Goal: Information Seeking & Learning: Check status

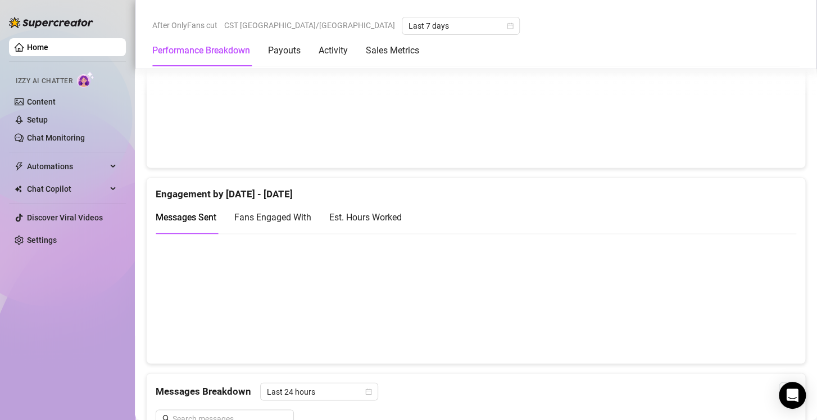
scroll to position [664, 0]
click at [389, 220] on div "Est. Hours Worked" at bounding box center [365, 216] width 72 height 14
click at [280, 217] on span "Fans Engaged With" at bounding box center [272, 216] width 77 height 11
click at [386, 218] on div "Est. Hours Worked" at bounding box center [365, 216] width 72 height 14
click at [160, 213] on span "Messages Sent" at bounding box center [186, 216] width 61 height 11
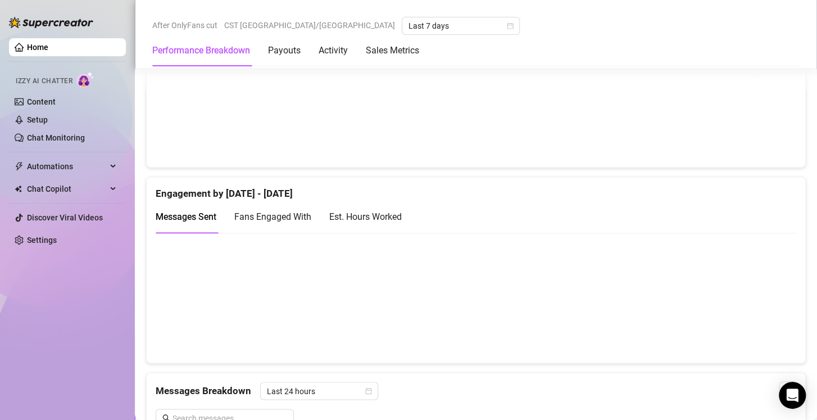
click at [376, 217] on div "Est. Hours Worked" at bounding box center [365, 216] width 72 height 14
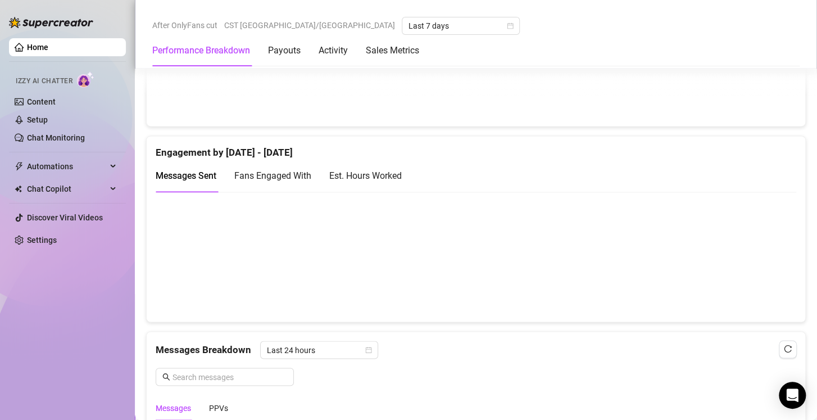
scroll to position [766, 0]
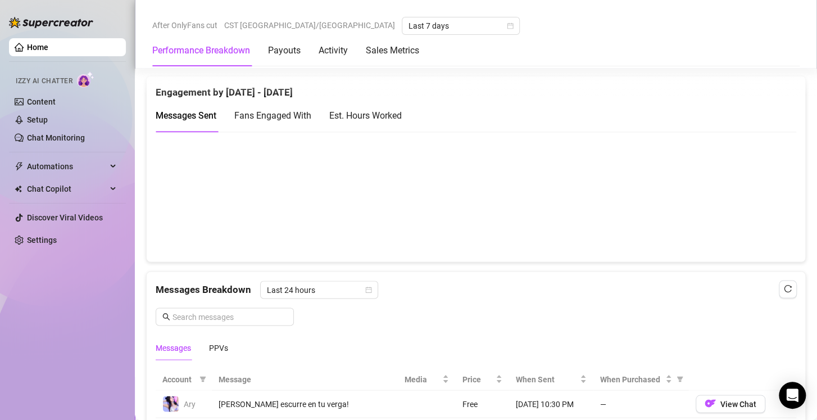
click at [397, 115] on div "Est. Hours Worked" at bounding box center [365, 115] width 72 height 14
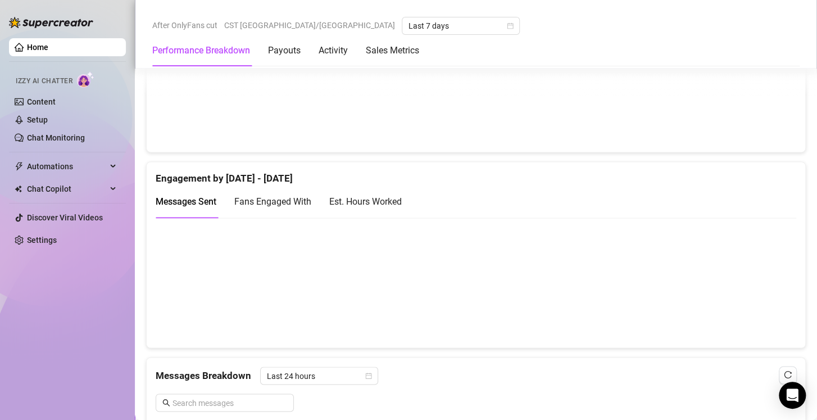
scroll to position [683, 0]
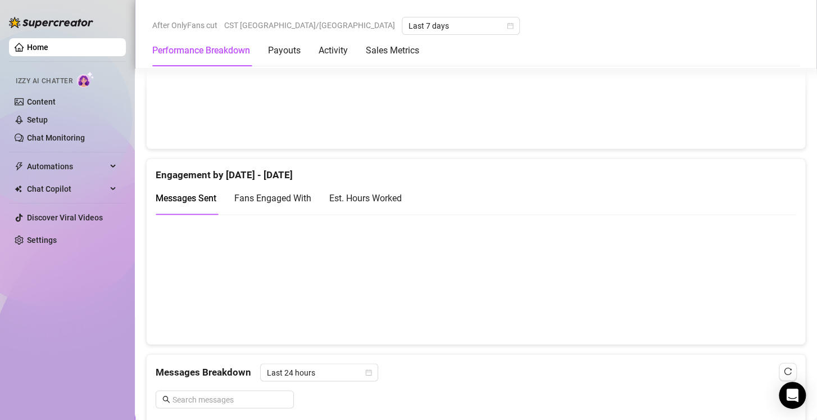
click at [373, 202] on div "Est. Hours Worked" at bounding box center [365, 198] width 72 height 14
